Goal: Contribute content: Add original content to the website for others to see

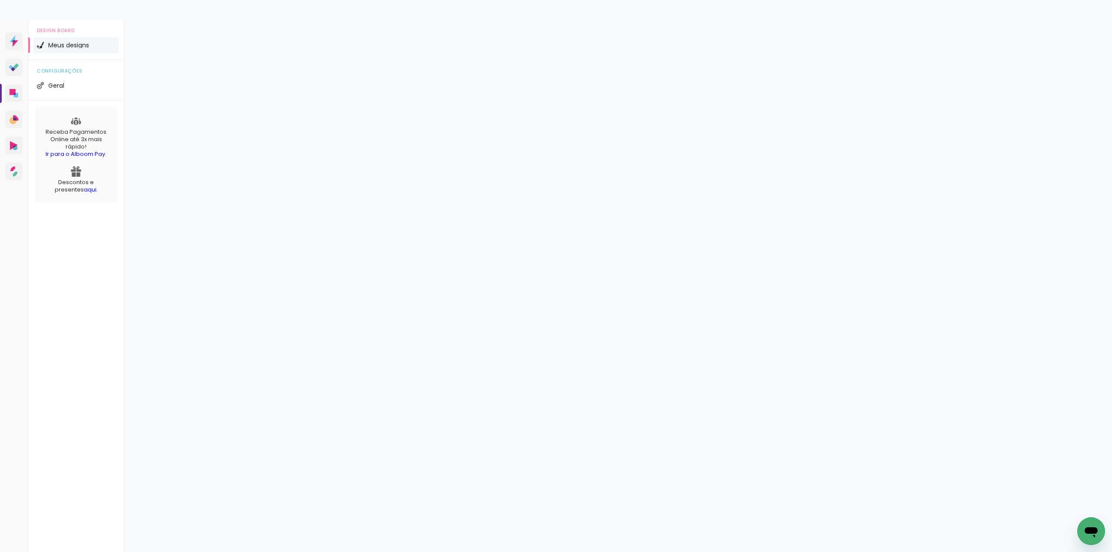
click at [0, 0] on slot "Continuar" at bounding box center [0, 0] width 0 height 0
click at [0, 0] on slot "Editar prova" at bounding box center [0, 0] width 0 height 0
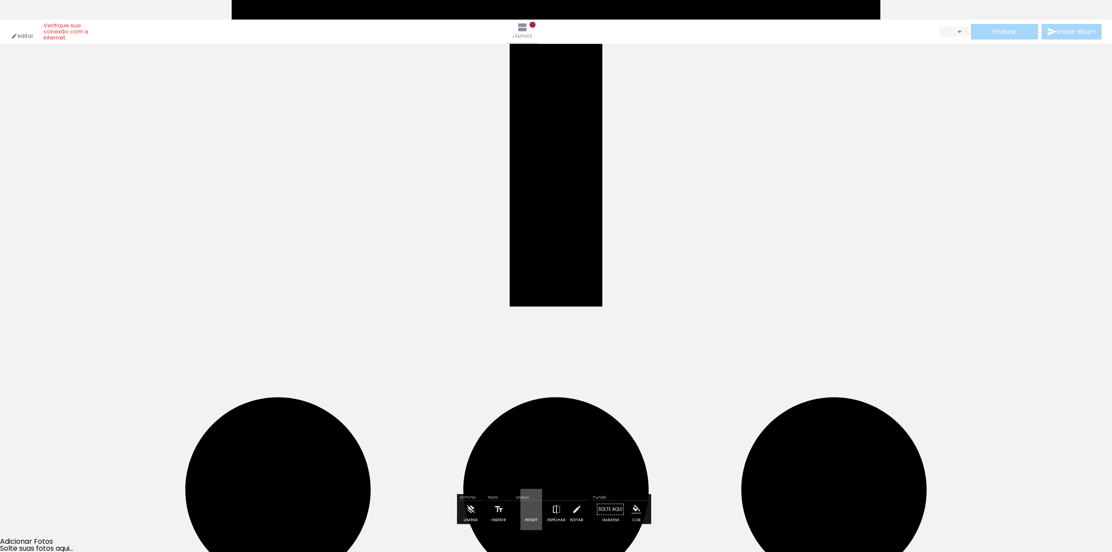
scroll to position [31, 0]
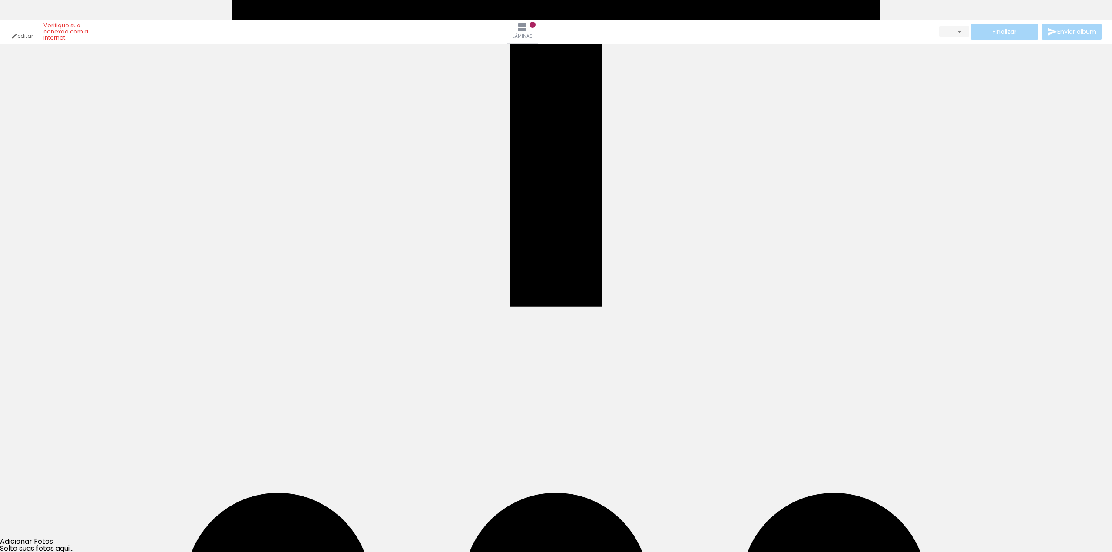
click at [0, 0] on span "Adicionar Fotos" at bounding box center [0, 0] width 0 height 0
drag, startPoint x: 343, startPoint y: 299, endPoint x: 651, endPoint y: 244, distance: 313.1
drag, startPoint x: 458, startPoint y: 282, endPoint x: 328, endPoint y: 287, distance: 130.0
drag, startPoint x: 314, startPoint y: 259, endPoint x: 319, endPoint y: 258, distance: 5.5
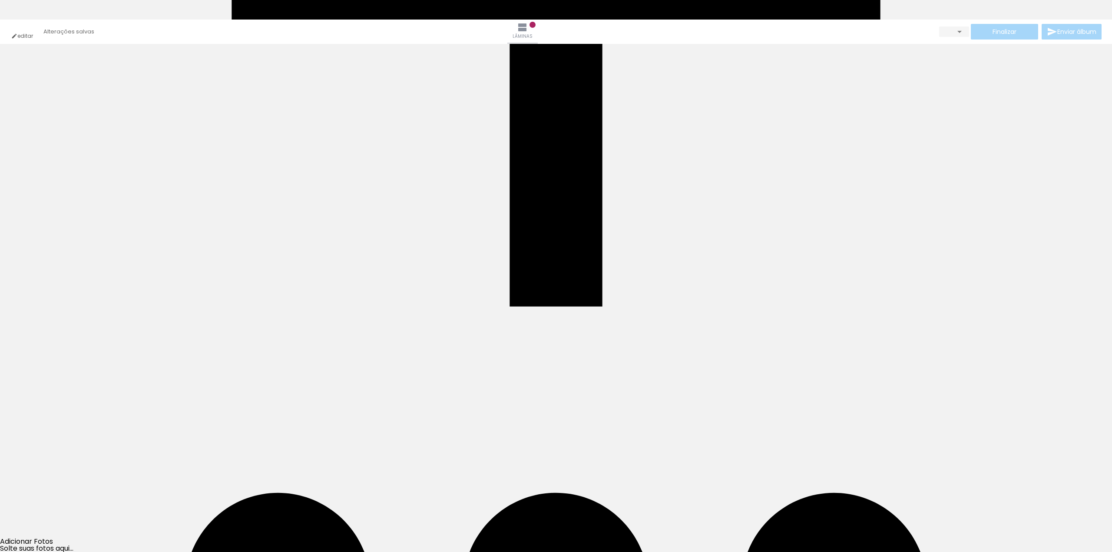
drag, startPoint x: 379, startPoint y: 284, endPoint x: 369, endPoint y: 286, distance: 10.7
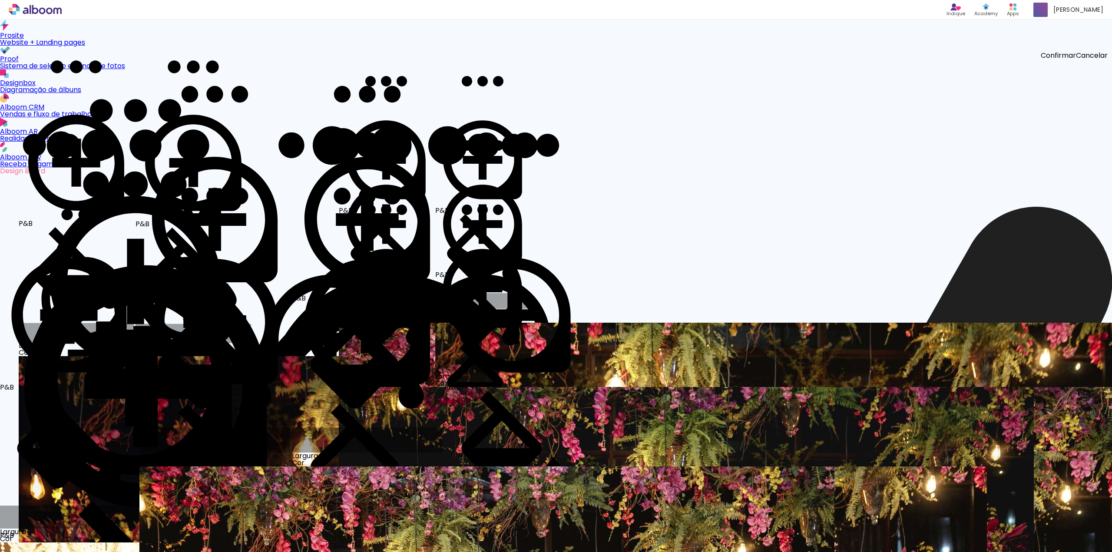
drag, startPoint x: 228, startPoint y: 524, endPoint x: 651, endPoint y: 222, distance: 519.3
